Goal: Task Accomplishment & Management: Use online tool/utility

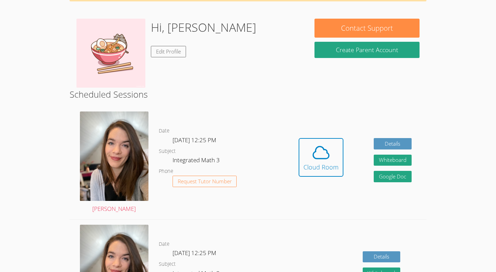
scroll to position [97, 0]
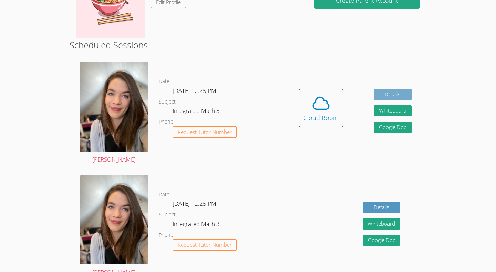
click at [408, 90] on link "Details" at bounding box center [393, 94] width 38 height 11
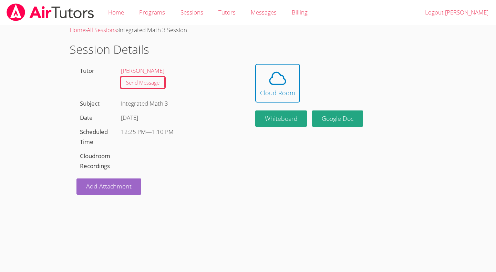
click at [62, 44] on div "Home › All Sessions › Integrated Math 3 Session Session Details Tutor Sarah Ben…" at bounding box center [248, 109] width 372 height 169
click at [34, 14] on img at bounding box center [50, 12] width 89 height 18
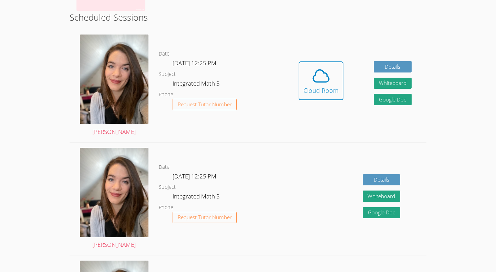
scroll to position [102, 0]
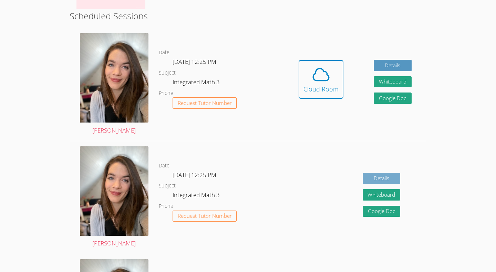
click at [383, 178] on link "Details" at bounding box center [382, 178] width 38 height 11
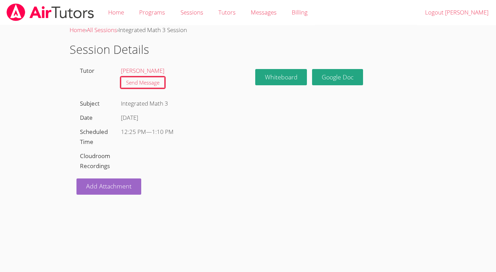
click at [68, 13] on img at bounding box center [50, 12] width 89 height 18
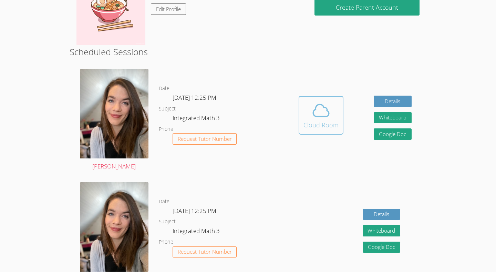
scroll to position [66, 0]
click at [324, 118] on icon at bounding box center [321, 110] width 19 height 19
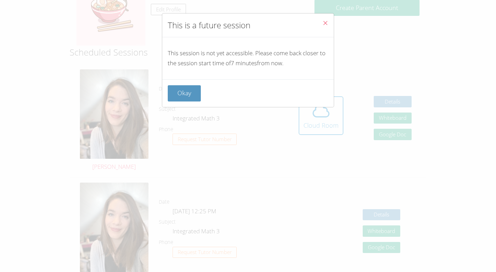
click at [326, 23] on icon "Close" at bounding box center [326, 23] width 6 height 6
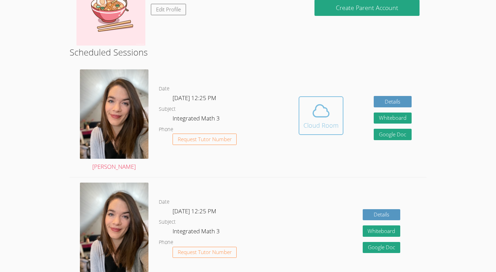
click at [313, 108] on icon at bounding box center [321, 110] width 19 height 19
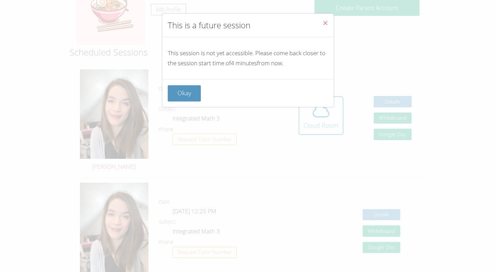
click at [324, 24] on icon "Close" at bounding box center [326, 23] width 6 height 6
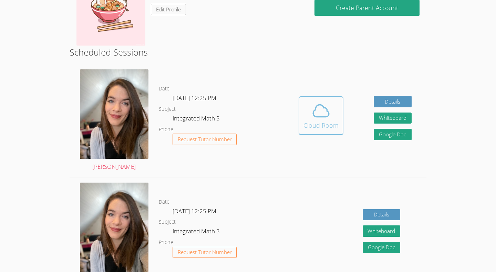
click at [315, 125] on div "Cloud Room" at bounding box center [321, 125] width 35 height 10
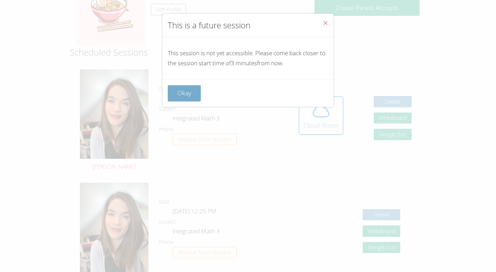
click at [191, 89] on button "Okay" at bounding box center [184, 93] width 33 height 16
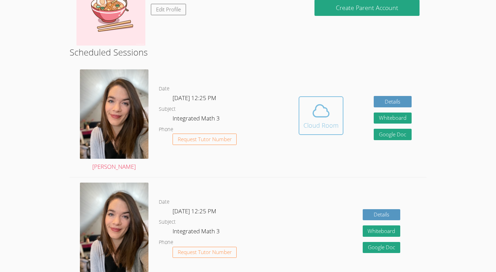
click at [336, 124] on div "Cloud Room" at bounding box center [321, 125] width 35 height 10
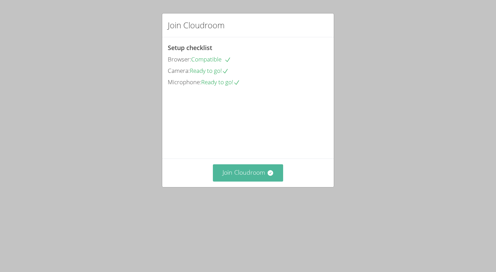
click at [267, 181] on button "Join Cloudroom" at bounding box center [248, 172] width 71 height 17
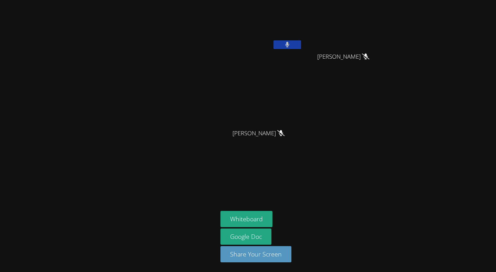
click at [288, 44] on icon at bounding box center [287, 45] width 4 height 6
click at [346, 149] on div "[PERSON_NAME] [PERSON_NAME] [PERSON_NAME] [PERSON_NAME] [PERSON_NAME]" at bounding box center [304, 78] width 167 height 150
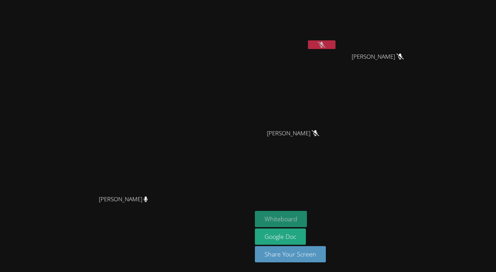
click at [307, 213] on button "Whiteboard" at bounding box center [281, 219] width 52 height 16
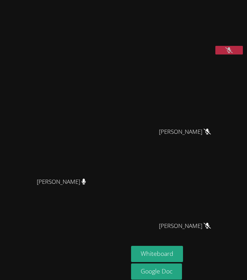
click at [229, 139] on div "[PERSON_NAME]" at bounding box center [187, 138] width 113 height 28
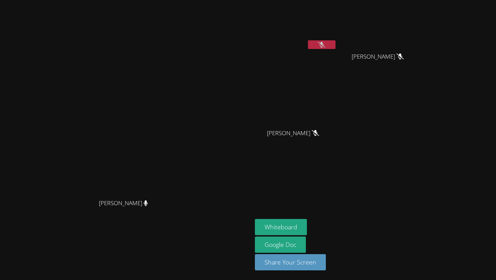
click at [389, 271] on aside "[PERSON_NAME] [PERSON_NAME] [PERSON_NAME] [PERSON_NAME] [PERSON_NAME] Whiteboar…" at bounding box center [338, 140] width 172 height 280
click at [336, 42] on button at bounding box center [322, 44] width 28 height 9
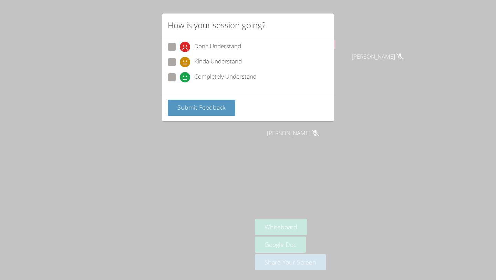
click at [180, 82] on span at bounding box center [180, 82] width 0 height 0
click at [180, 79] on input "Completely Understand" at bounding box center [183, 76] width 6 height 6
radio input "true"
click at [189, 108] on span "Submit Feedback" at bounding box center [201, 107] width 48 height 8
